Goal: Information Seeking & Learning: Check status

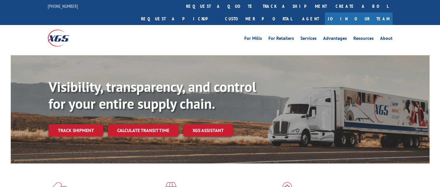
click at [75, 124] on link "Track shipment" at bounding box center [76, 130] width 55 height 12
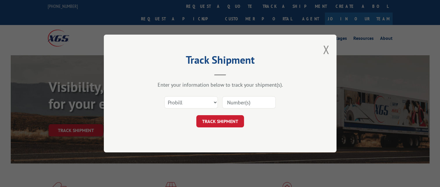
click at [240, 103] on input at bounding box center [249, 102] width 54 height 12
paste input "17341847"
type input "17341847"
click at [218, 120] on button "TRACK SHIPMENT" at bounding box center [220, 121] width 48 height 12
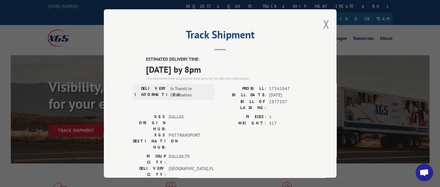
drag, startPoint x: 322, startPoint y: 23, endPoint x: 191, endPoint y: 75, distance: 140.9
click at [323, 24] on button "Close modal" at bounding box center [326, 24] width 6 height 15
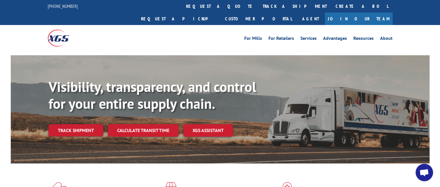
click at [88, 124] on link "Track shipment" at bounding box center [76, 130] width 55 height 12
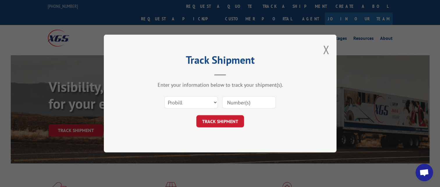
click at [235, 101] on input at bounding box center [249, 102] width 54 height 12
paste input "17341922"
type input "17341922"
click at [212, 128] on div "Track Shipment Enter your information below to track your shipment(s). Select c…" at bounding box center [220, 94] width 233 height 118
click at [214, 121] on button "TRACK SHIPMENT" at bounding box center [220, 121] width 48 height 12
